Goal: Information Seeking & Learning: Learn about a topic

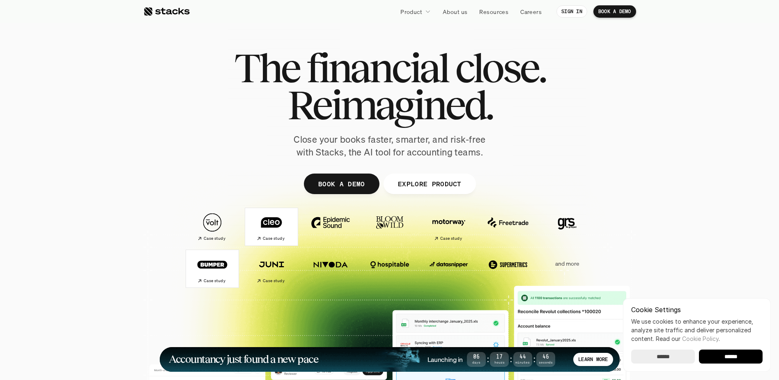
click at [272, 232] on img at bounding box center [272, 222] width 46 height 32
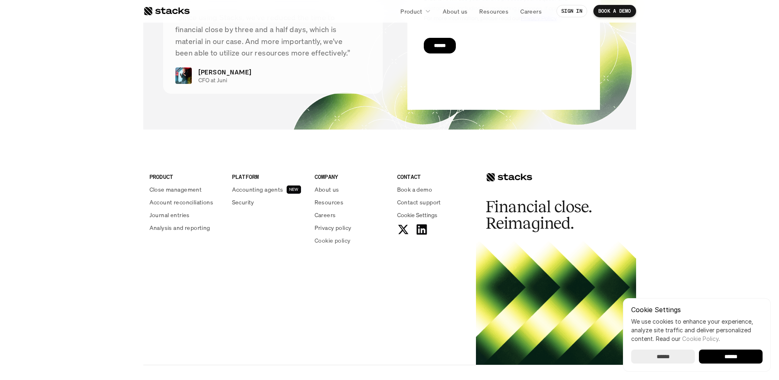
scroll to position [1390, 0]
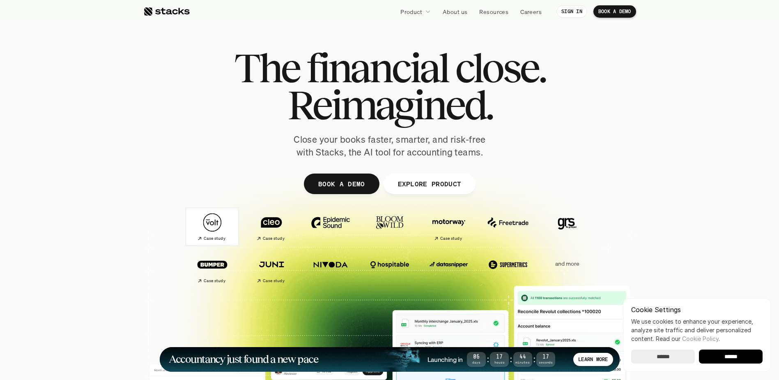
click at [219, 221] on img at bounding box center [212, 222] width 46 height 32
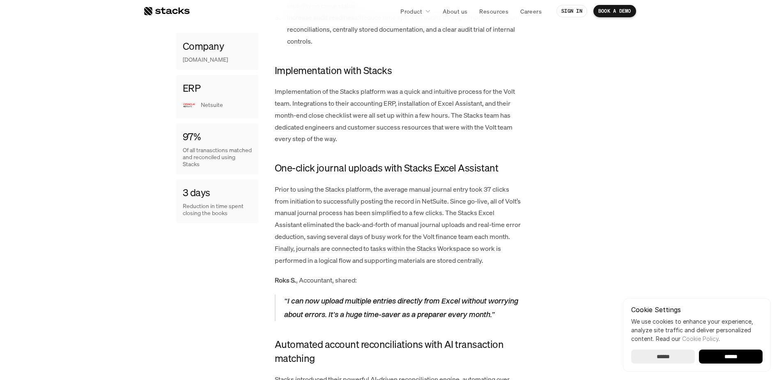
scroll to position [904, 0]
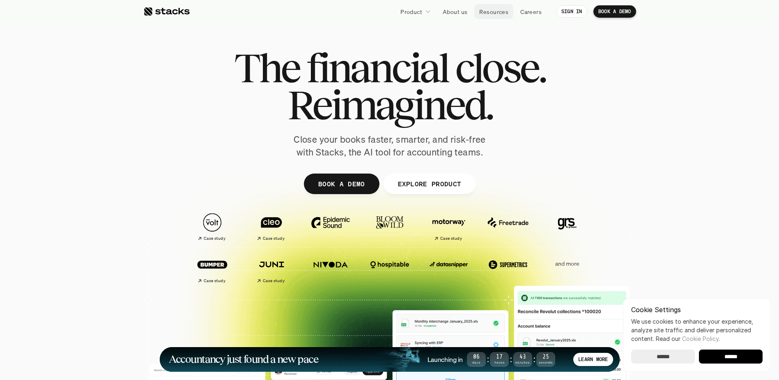
click at [489, 16] on p "Resources" at bounding box center [493, 11] width 29 height 9
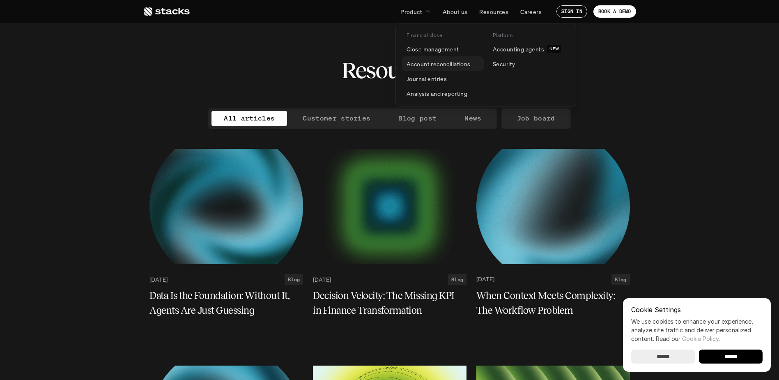
click at [424, 62] on p "Account reconciliations" at bounding box center [439, 64] width 64 height 9
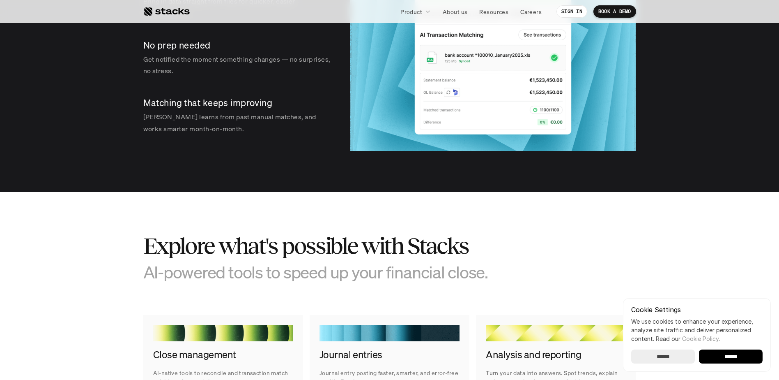
scroll to position [1233, 0]
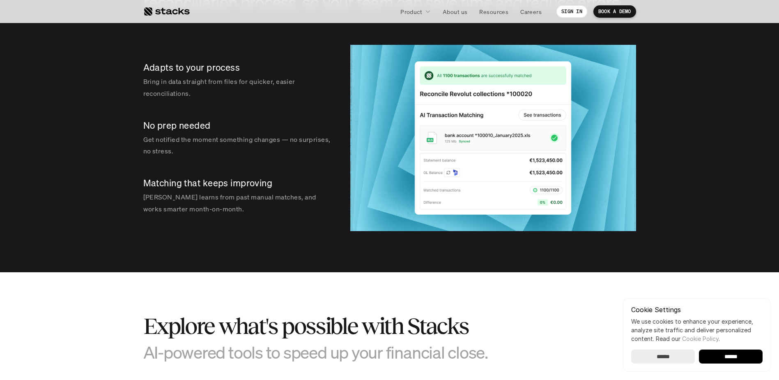
click at [702, 340] on link "Cookie Policy" at bounding box center [700, 338] width 37 height 7
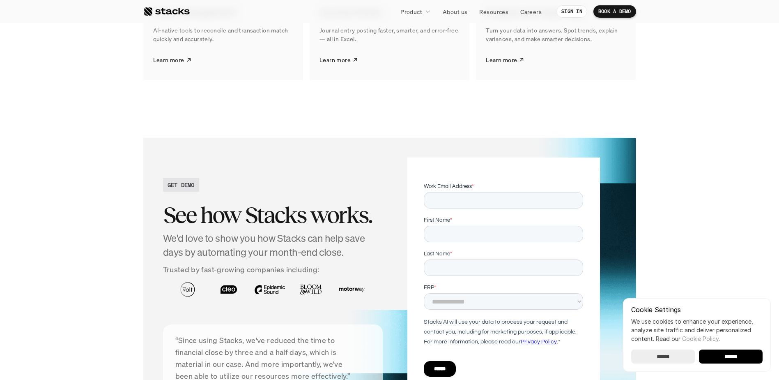
scroll to position [1726, 0]
